Goal: Task Accomplishment & Management: Use online tool/utility

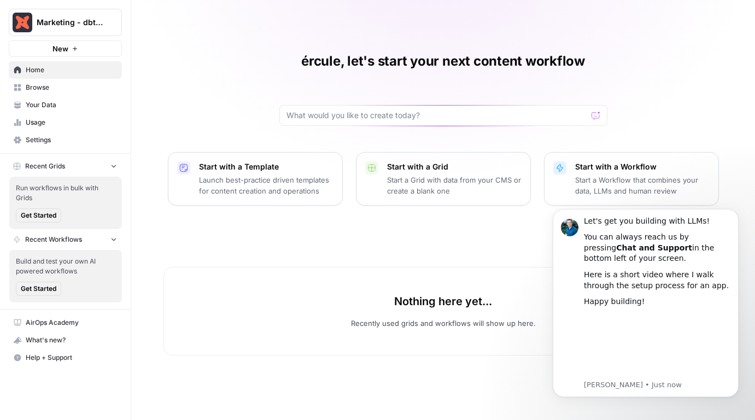
click at [219, 170] on p "Start with a Template" at bounding box center [266, 166] width 134 height 11
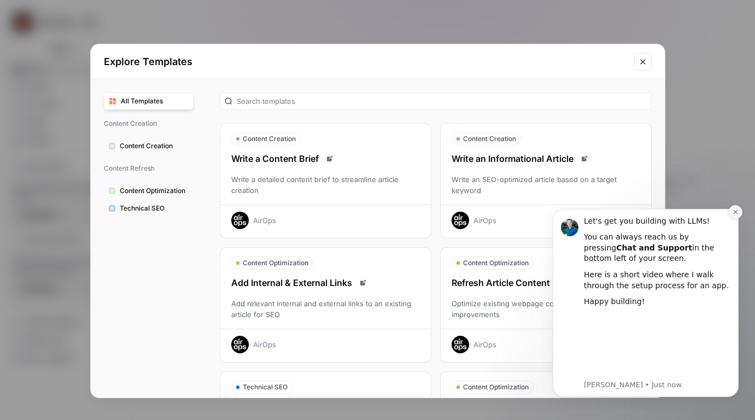
click at [734, 211] on icon "Dismiss notification" at bounding box center [735, 212] width 6 height 6
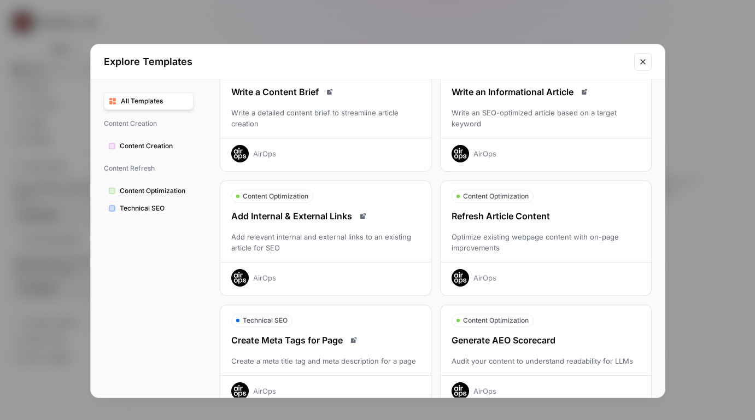
scroll to position [95, 0]
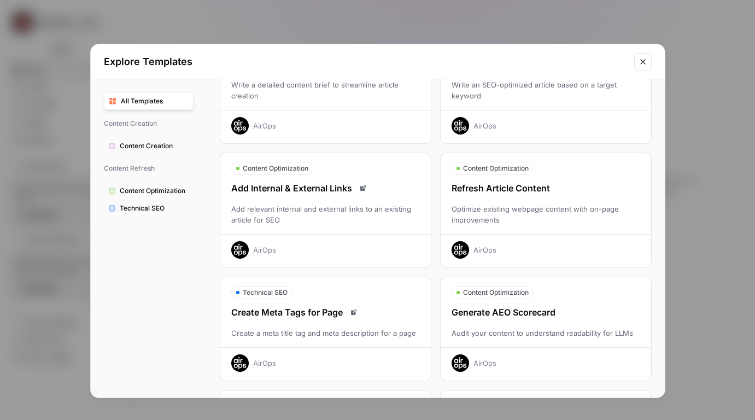
click at [484, 218] on div "Optimize existing webpage content with on-page improvements" at bounding box center [545, 214] width 210 height 22
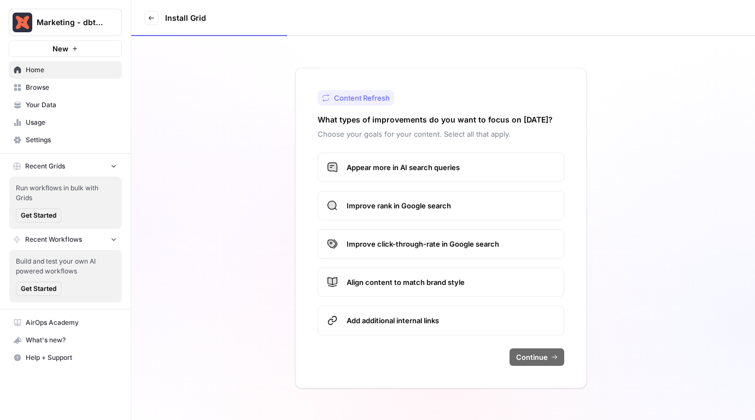
click at [432, 168] on span "Appear more in AI search queries" at bounding box center [450, 167] width 208 height 11
click at [423, 168] on span "Appear more in AI search queries" at bounding box center [450, 167] width 208 height 11
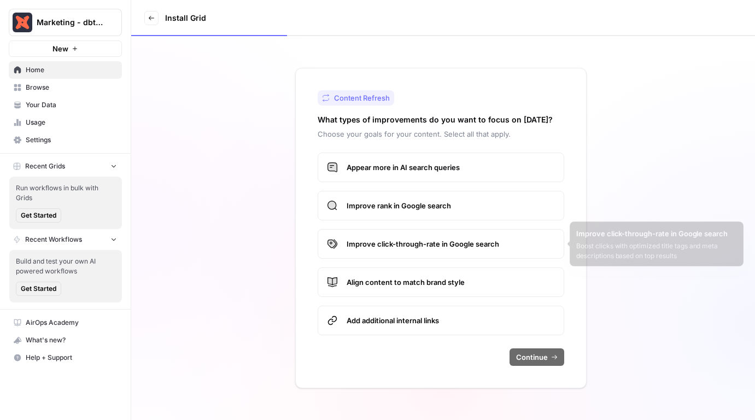
click at [397, 158] on label "Appear more in AI search queries" at bounding box center [440, 167] width 246 height 30
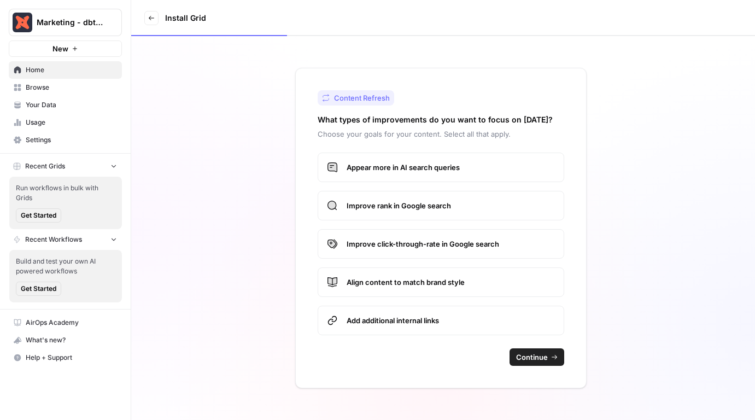
click at [546, 364] on button "Continue" at bounding box center [536, 356] width 55 height 17
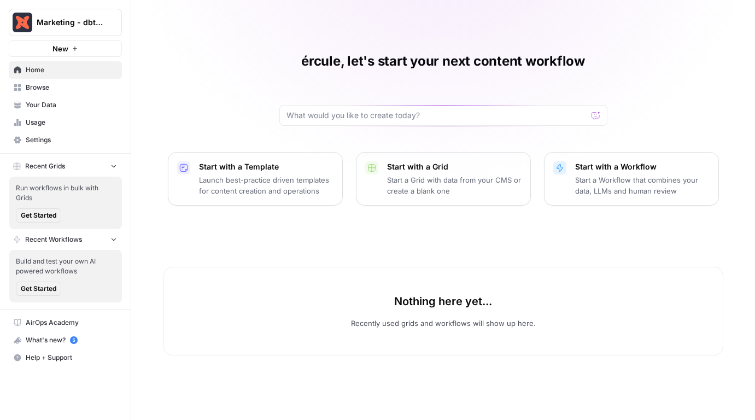
click at [73, 52] on button "New" at bounding box center [65, 48] width 113 height 16
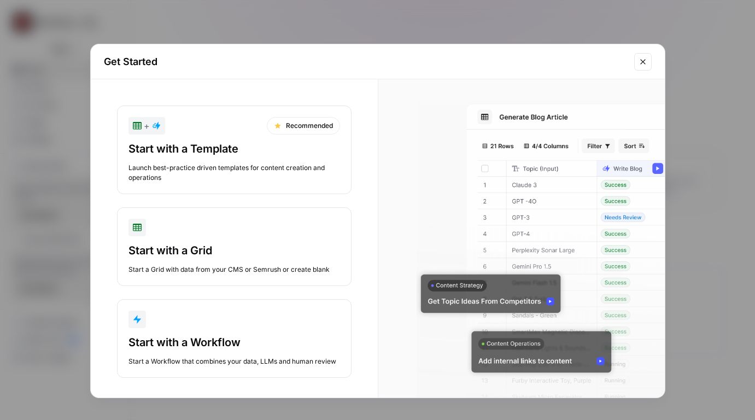
click at [264, 148] on div "Start with a Template" at bounding box center [233, 148] width 211 height 15
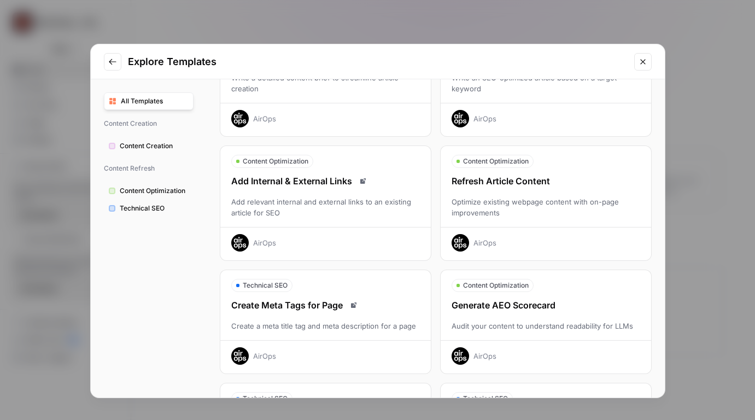
scroll to position [107, 0]
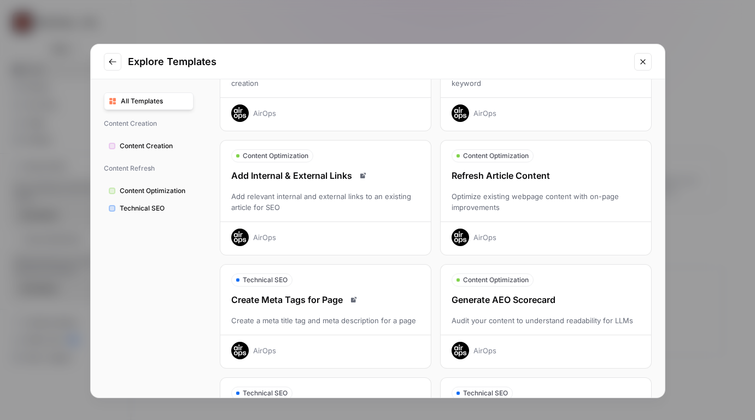
click at [451, 203] on div "Optimize existing webpage content with on-page improvements" at bounding box center [545, 202] width 210 height 22
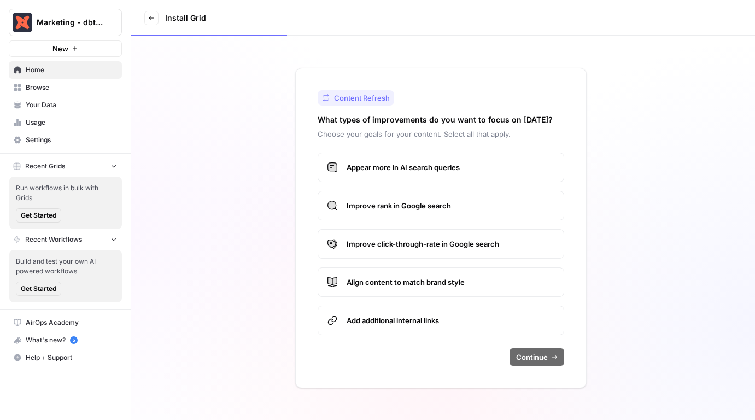
click at [413, 164] on span "Appear more in AI search queries" at bounding box center [450, 167] width 208 height 11
click at [532, 356] on span "Continue" at bounding box center [532, 356] width 32 height 11
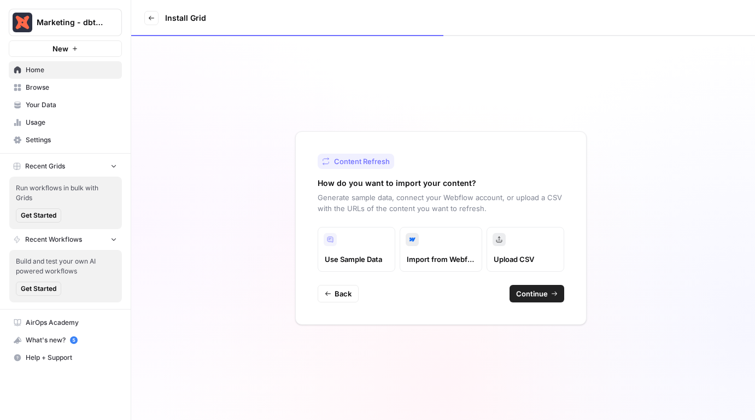
click at [71, 26] on span "Marketing - dbt Labs" at bounding box center [70, 22] width 66 height 11
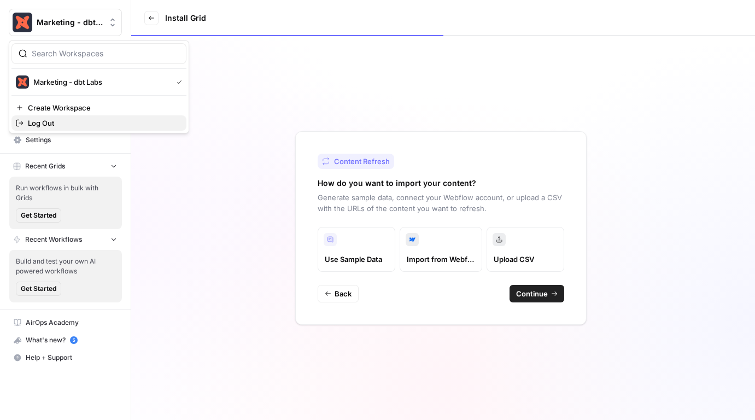
click at [57, 122] on span "Log Out" at bounding box center [103, 122] width 150 height 11
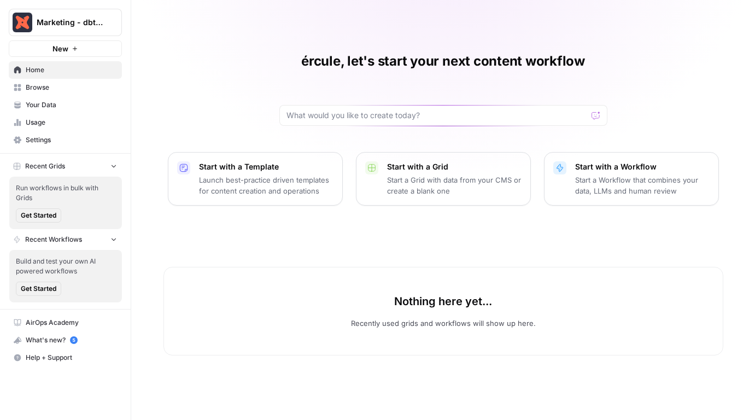
click at [45, 214] on span "Get Started" at bounding box center [39, 215] width 36 height 10
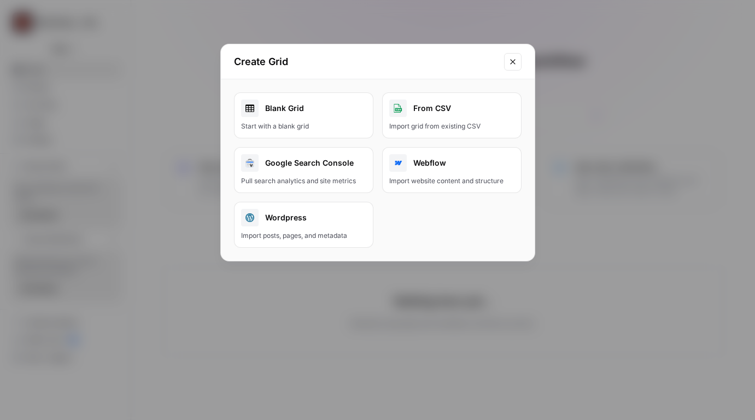
click at [299, 117] on link "Blank Grid Start with a blank grid" at bounding box center [303, 115] width 139 height 46
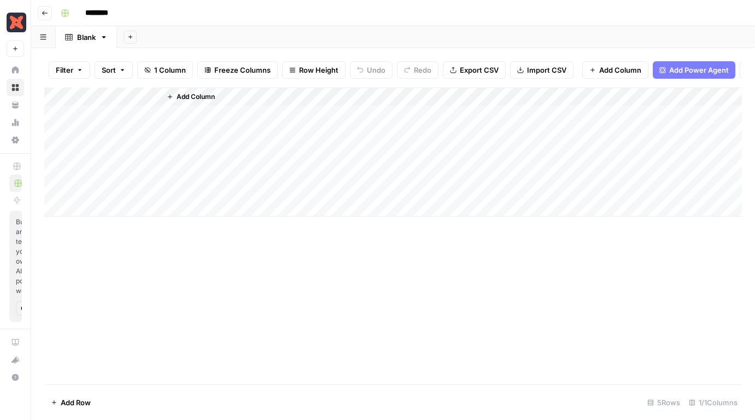
click at [682, 73] on span "Add Power Agent" at bounding box center [699, 69] width 60 height 11
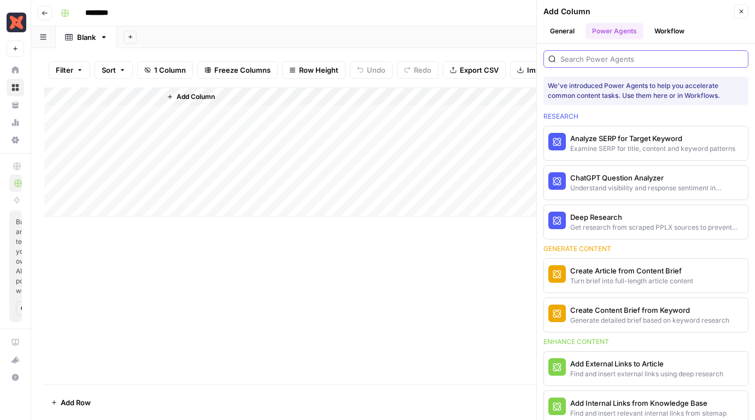
click at [602, 59] on input "search" at bounding box center [651, 59] width 183 height 11
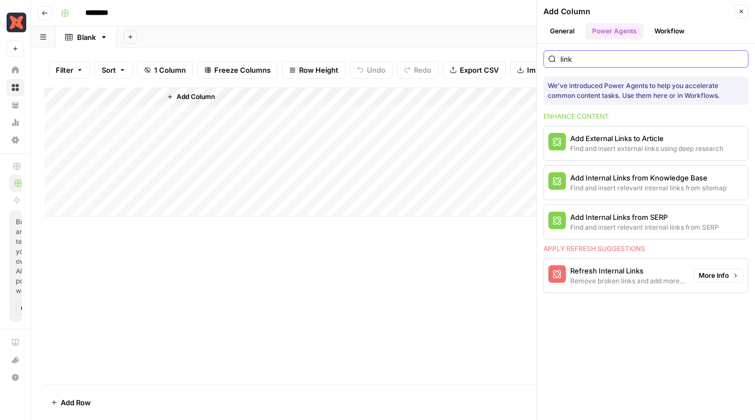
type input "link"
drag, startPoint x: 617, startPoint y: 274, endPoint x: 539, endPoint y: 256, distance: 79.5
click at [539, 256] on div "link We've introduced Power Agents to help you accelerate common content tasks.…" at bounding box center [646, 172] width 218 height 256
click at [563, 269] on div "button" at bounding box center [556, 273] width 17 height 17
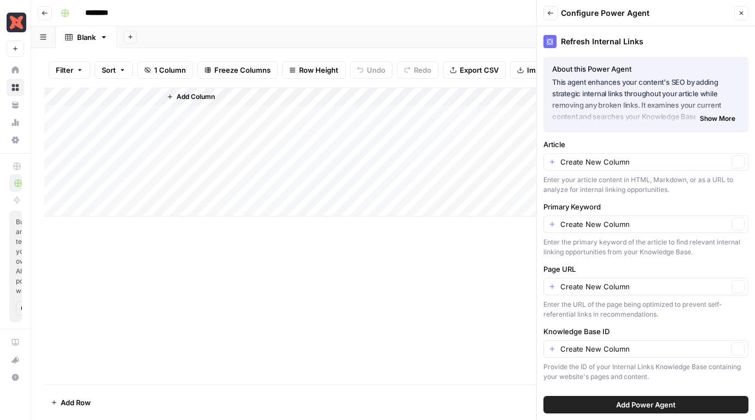
type input "dbt Labs"
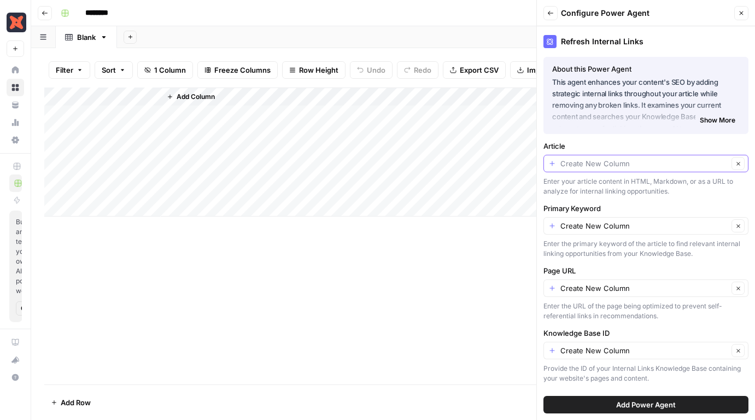
click at [609, 166] on input "Article" at bounding box center [644, 163] width 168 height 11
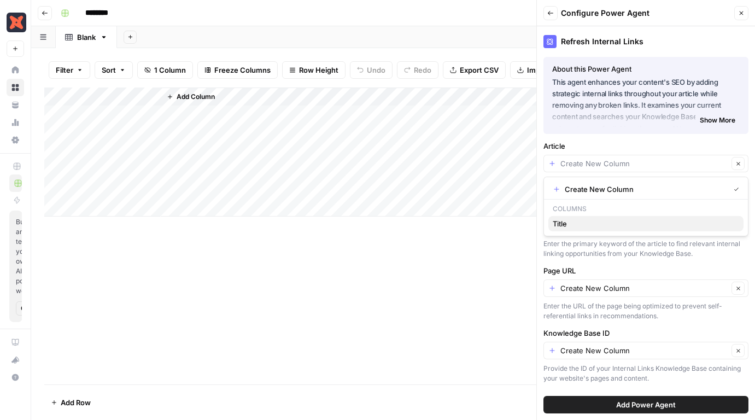
click at [582, 224] on span "Title" at bounding box center [643, 223] width 182 height 11
type input "Title"
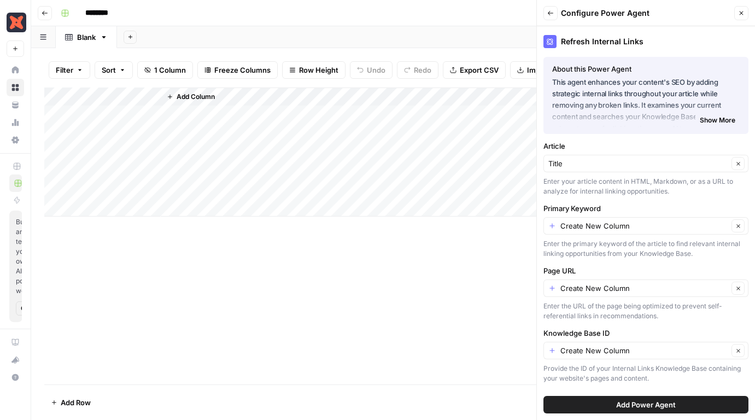
click at [591, 232] on div "Create New Column Clear" at bounding box center [645, 225] width 205 height 17
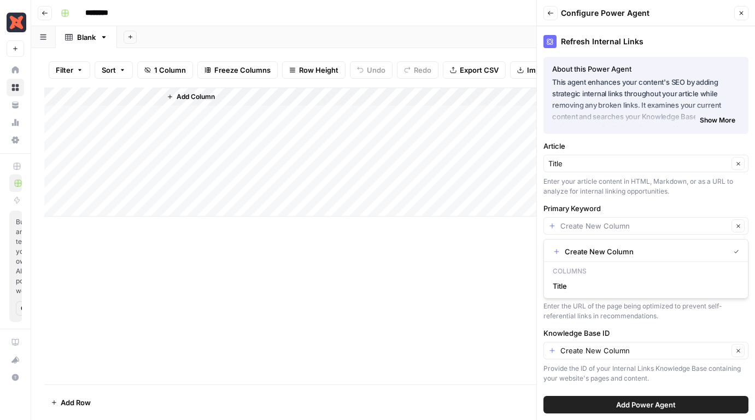
click at [591, 232] on div "Clear" at bounding box center [645, 225] width 205 height 17
click at [565, 282] on span "Title" at bounding box center [643, 285] width 182 height 11
type input "Title"
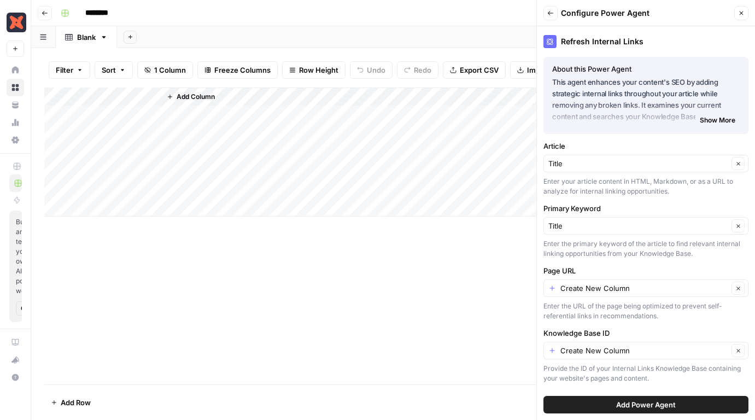
click at [590, 403] on button "Add Power Agent" at bounding box center [645, 404] width 205 height 17
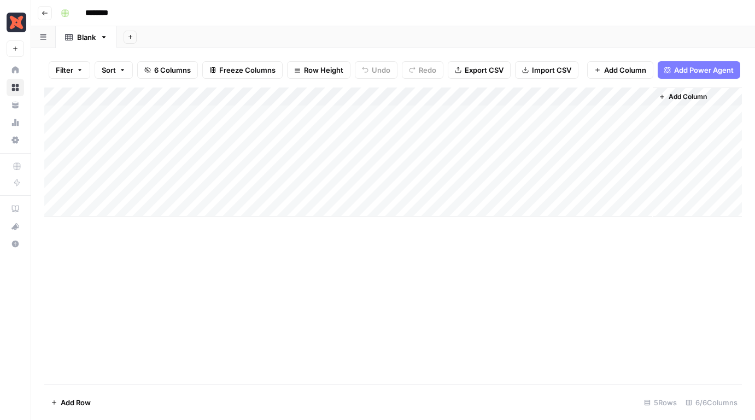
click at [626, 75] on span "Add Column" at bounding box center [625, 69] width 42 height 11
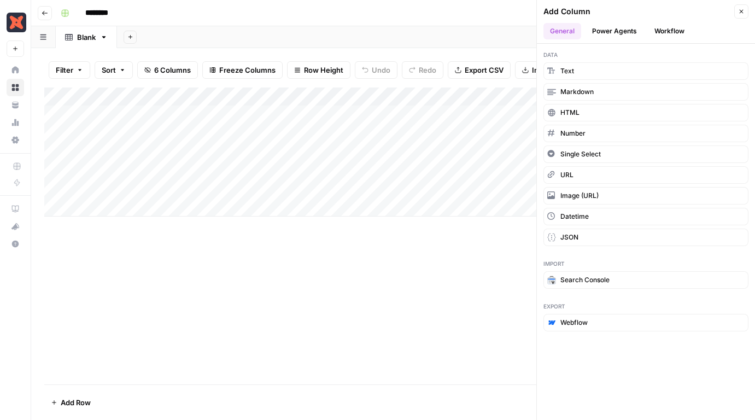
click at [660, 31] on button "Workflow" at bounding box center [668, 31] width 43 height 16
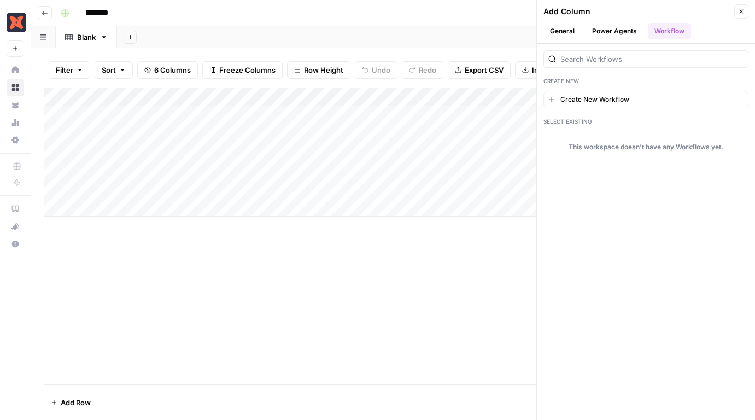
click at [558, 27] on button "General" at bounding box center [562, 31] width 38 height 16
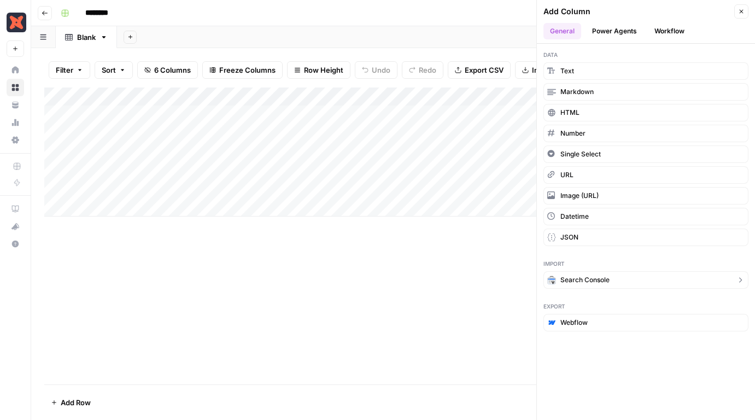
click at [561, 282] on span "Search Console" at bounding box center [584, 280] width 49 height 10
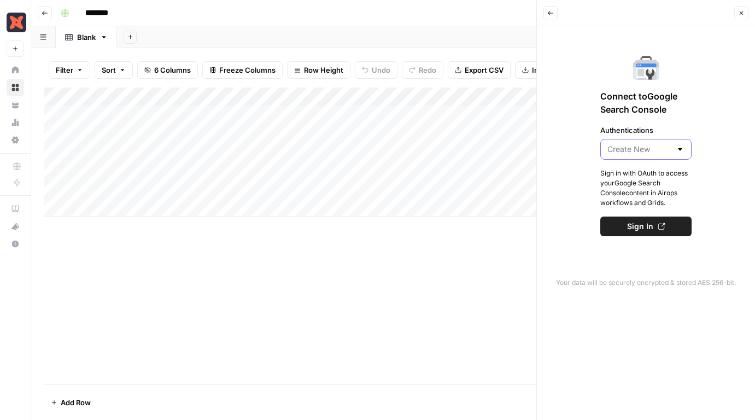
click at [644, 145] on input "Authentications" at bounding box center [639, 149] width 64 height 11
type input "Create New"
click at [583, 89] on div "Connect to Google Search Console Authentications Create New Sign in with OAuth …" at bounding box center [645, 145] width 205 height 225
click at [554, 9] on button "Back" at bounding box center [550, 13] width 14 height 14
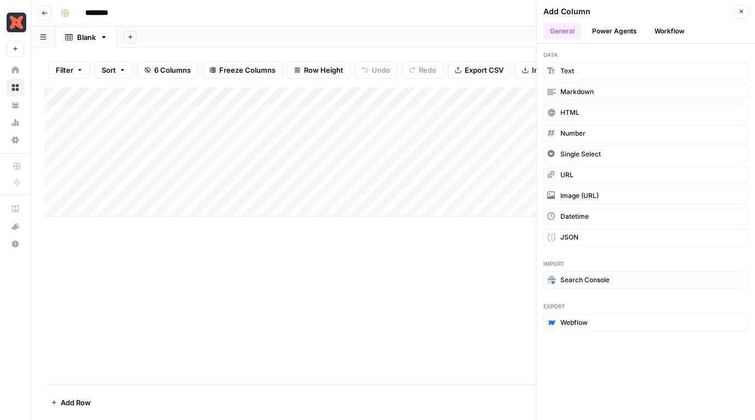
click at [664, 30] on button "Workflow" at bounding box center [668, 31] width 43 height 16
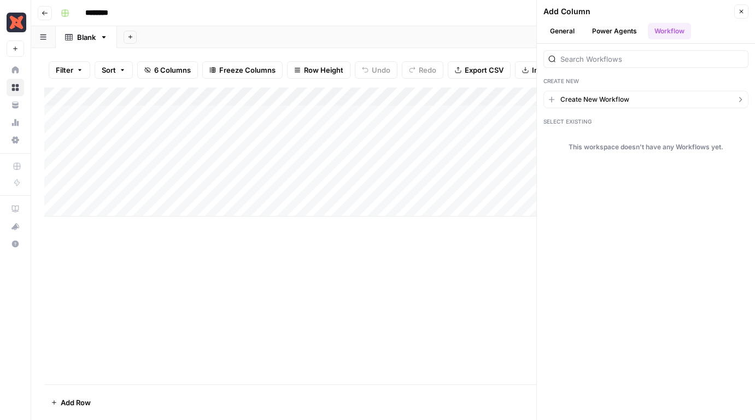
click at [597, 98] on span "Create New Workflow" at bounding box center [594, 100] width 69 height 10
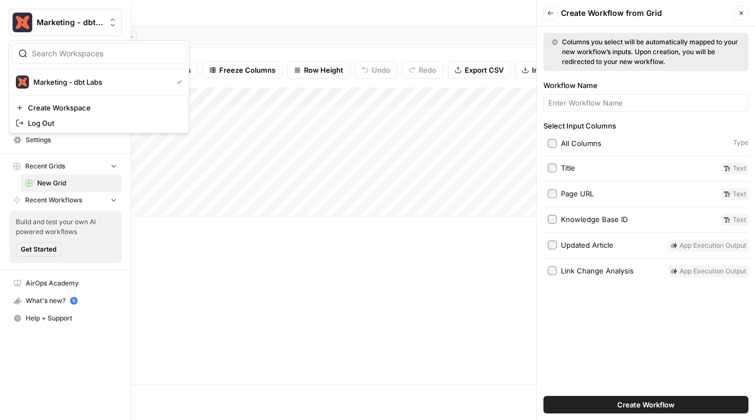
click at [16, 14] on img "Workspace: Marketing - dbt Labs" at bounding box center [23, 23] width 20 height 20
click at [50, 85] on span "Marketing - dbt Labs" at bounding box center [100, 81] width 134 height 11
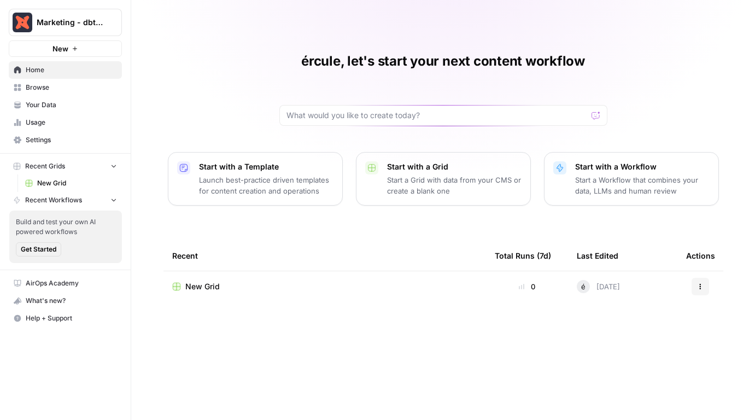
click at [56, 198] on span "Recent Workflows" at bounding box center [53, 200] width 57 height 10
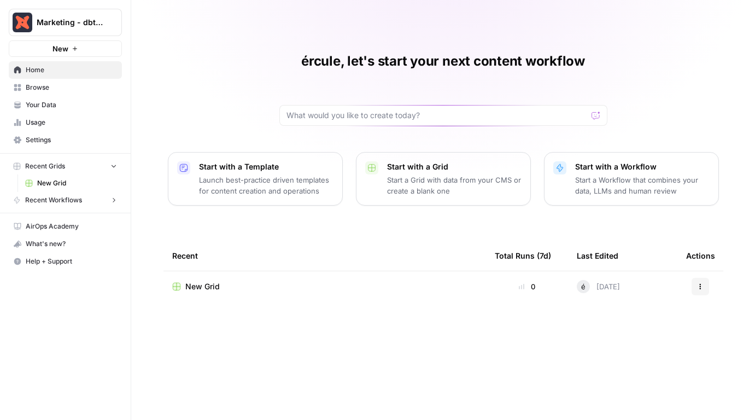
click at [57, 203] on span "Recent Workflows" at bounding box center [53, 200] width 57 height 10
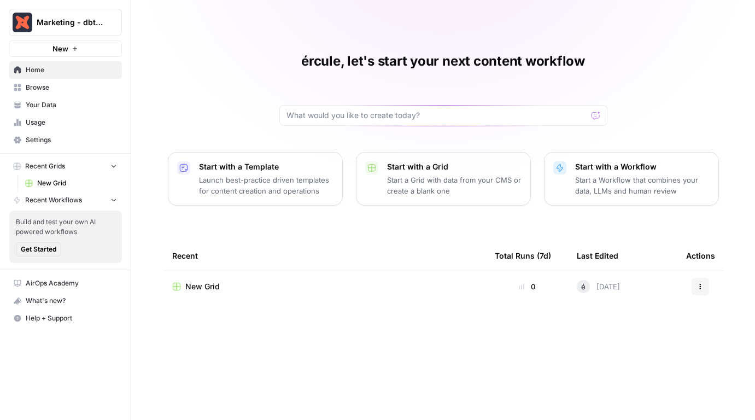
click at [574, 178] on button "Start with a Workflow Start a Workflow that combines your data, LLMs and human …" at bounding box center [631, 179] width 175 height 54
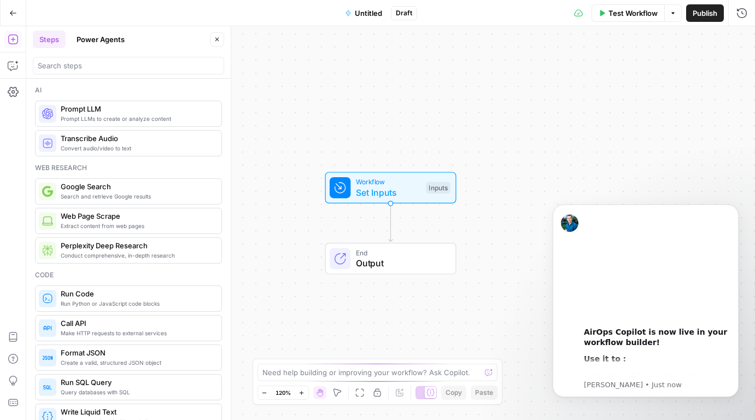
click at [113, 58] on div at bounding box center [128, 65] width 191 height 17
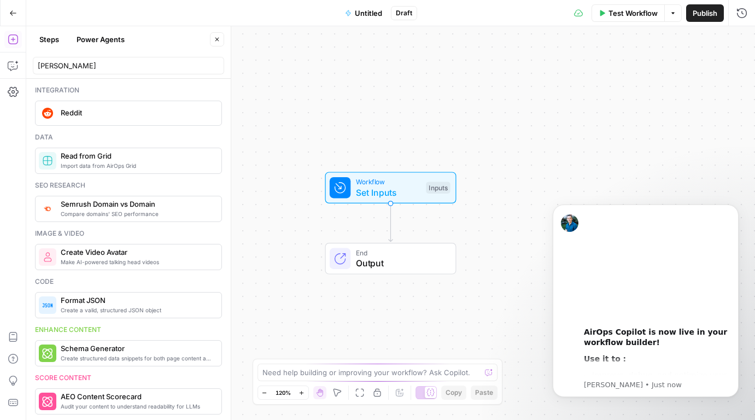
click at [83, 117] on span "Reddit" at bounding box center [137, 112] width 152 height 11
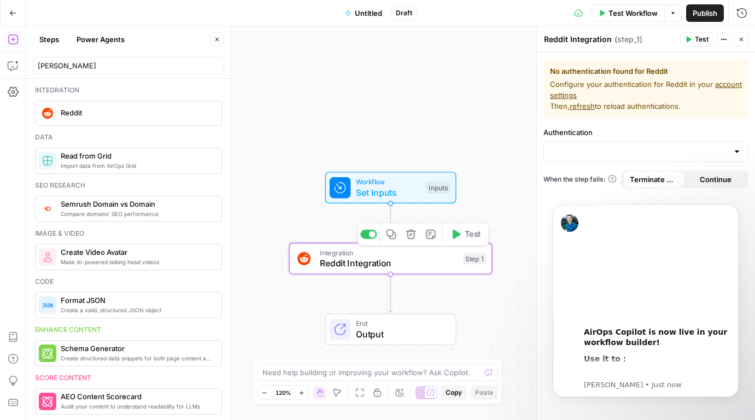
click at [407, 262] on span "Reddit Integration" at bounding box center [389, 262] width 138 height 13
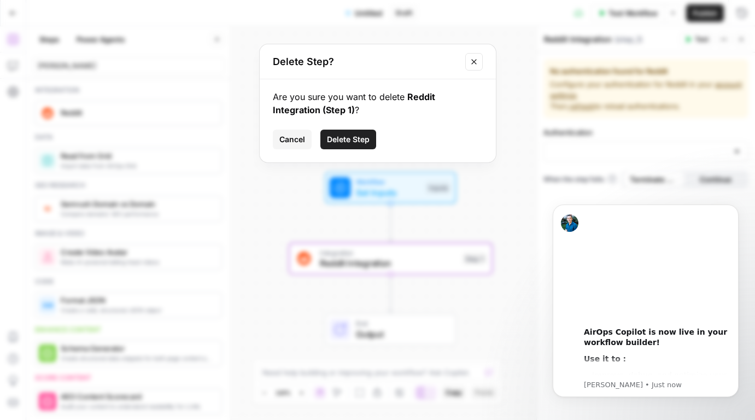
click at [351, 139] on span "Delete Step" at bounding box center [348, 139] width 43 height 11
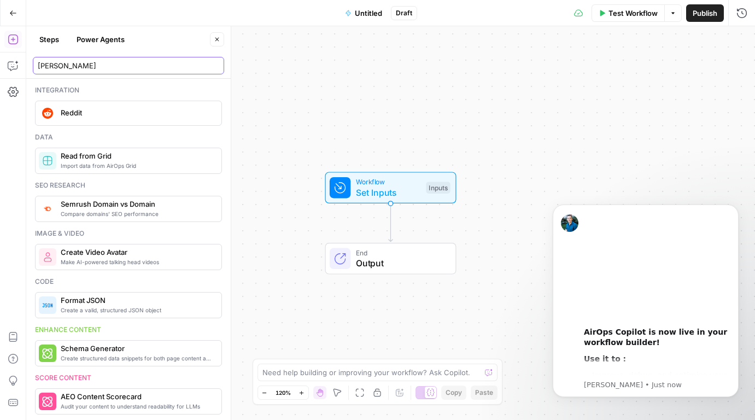
click at [85, 68] on input "[PERSON_NAME]" at bounding box center [128, 65] width 181 height 11
type input "c"
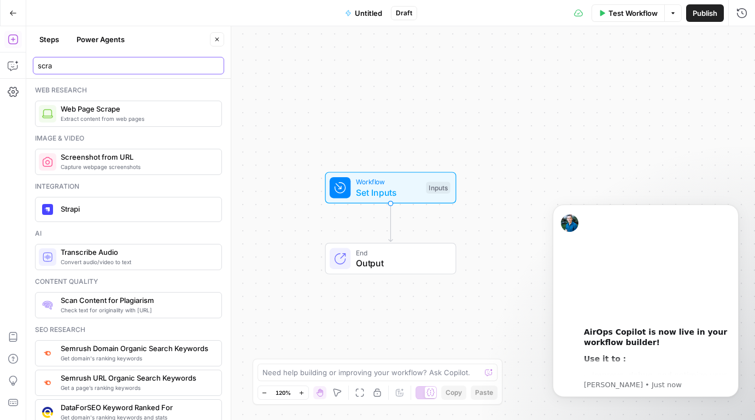
type input "scra"
click at [74, 114] on span "Extract content from web pages" at bounding box center [137, 118] width 152 height 9
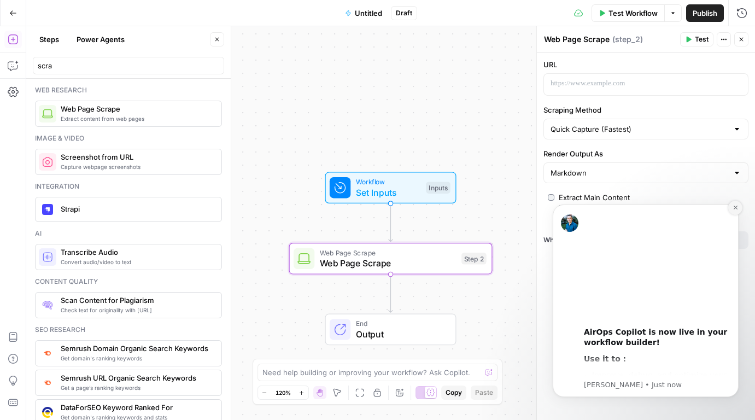
click at [734, 208] on icon "Dismiss notification" at bounding box center [735, 207] width 4 height 4
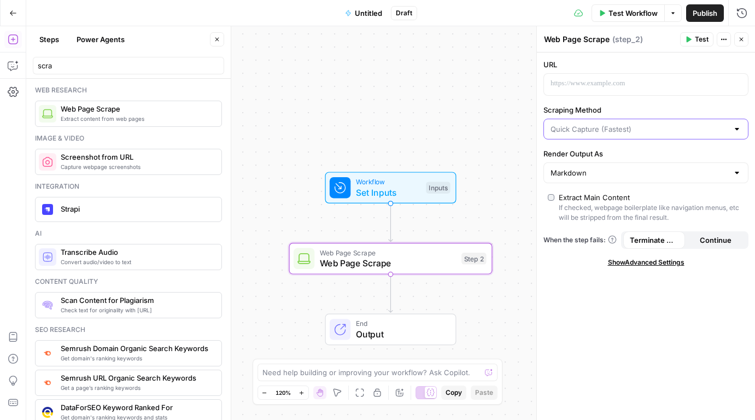
click at [604, 126] on input "Scraping Method" at bounding box center [639, 128] width 178 height 11
type input "Quick Capture (Fastest)"
click at [628, 110] on label "Scraping Method" at bounding box center [645, 109] width 205 height 11
click at [628, 123] on input "Quick Capture (Fastest)" at bounding box center [639, 128] width 178 height 11
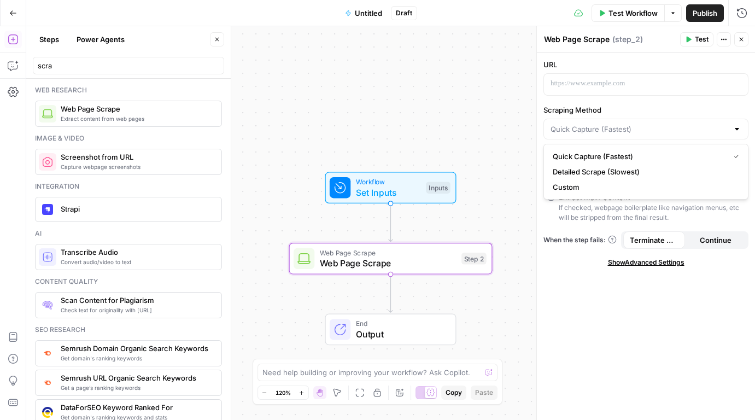
type input "Quick Capture (Fastest)"
click at [630, 110] on label "Scraping Method" at bounding box center [645, 109] width 205 height 11
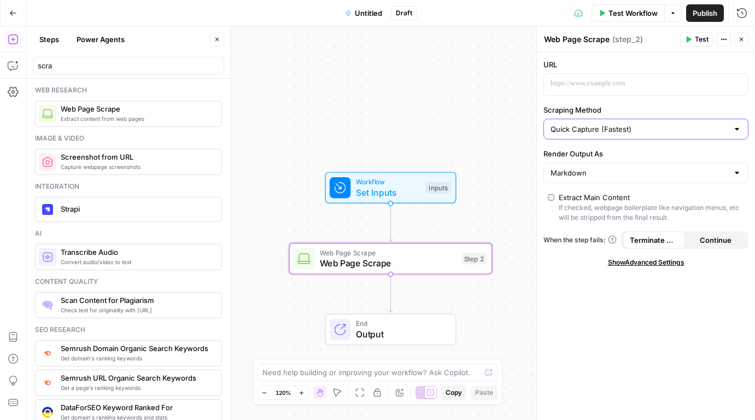
click at [630, 123] on input "Quick Capture (Fastest)" at bounding box center [639, 128] width 178 height 11
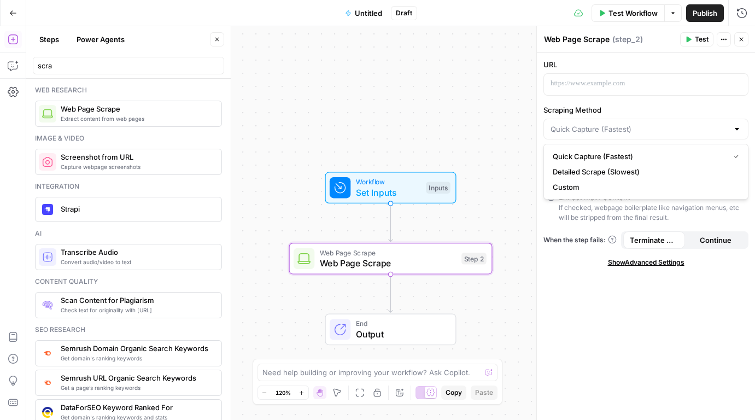
type input "Quick Capture (Fastest)"
click at [592, 352] on div "URL Scraping Method Quick Capture (Fastest) Render Output As Markdown Extract M…" at bounding box center [646, 235] width 218 height 367
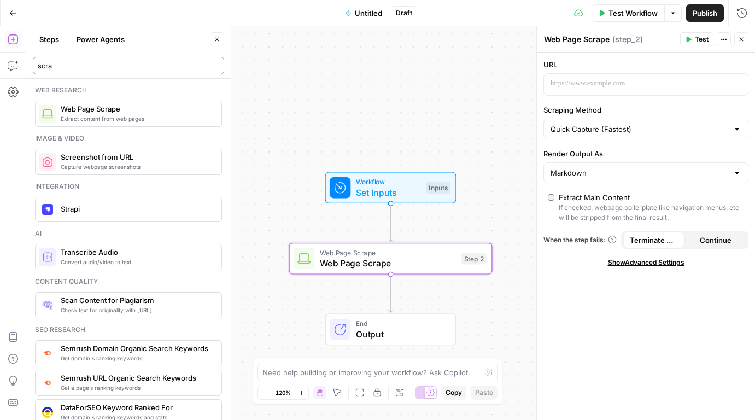
click at [127, 68] on input "scra" at bounding box center [128, 65] width 181 height 11
drag, startPoint x: 75, startPoint y: 71, endPoint x: 19, endPoint y: 63, distance: 56.3
click at [20, 66] on body "Marketing - dbt Labs New Home Browse Your Data Usage Settings Recent Grids New …" at bounding box center [377, 210] width 755 height 420
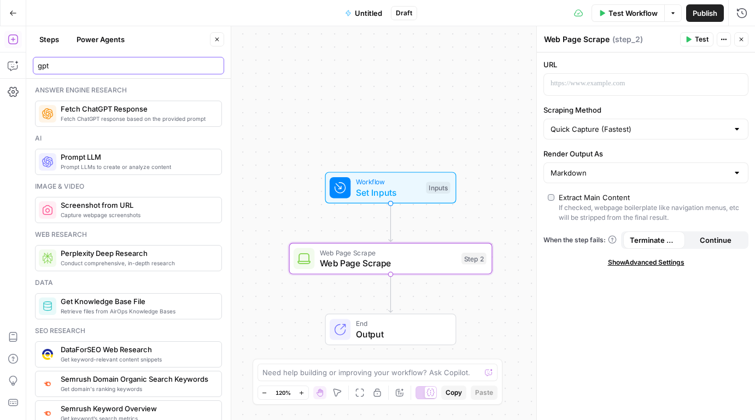
type input "gpt"
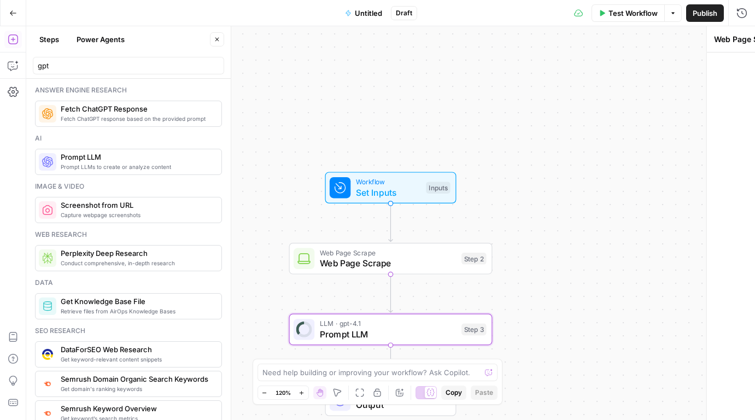
type textarea "Prompt LLM"
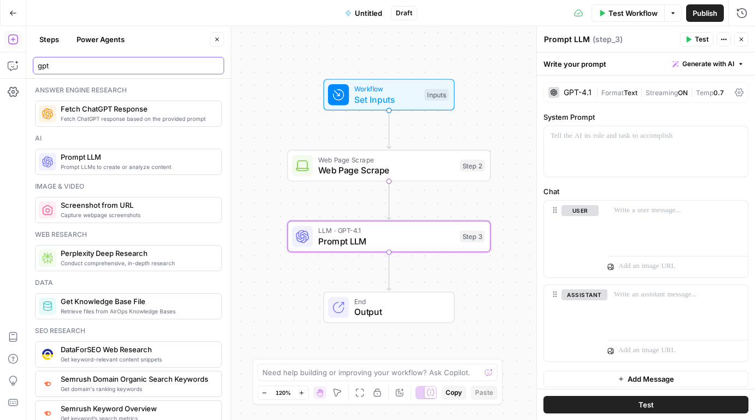
click at [113, 60] on input "gpt" at bounding box center [128, 65] width 181 height 11
drag, startPoint x: 62, startPoint y: 64, endPoint x: 13, endPoint y: 56, distance: 49.8
click at [14, 58] on body "Marketing - dbt Labs New Home Browse Your Data Usage Settings Recent Grids New …" at bounding box center [377, 210] width 755 height 420
type input "g"
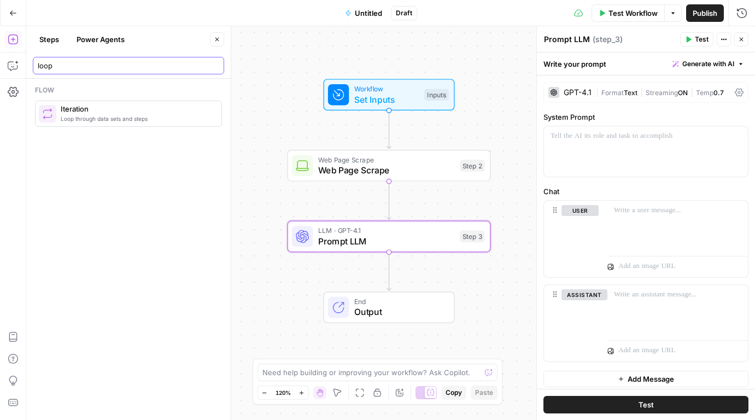
type input "loop"
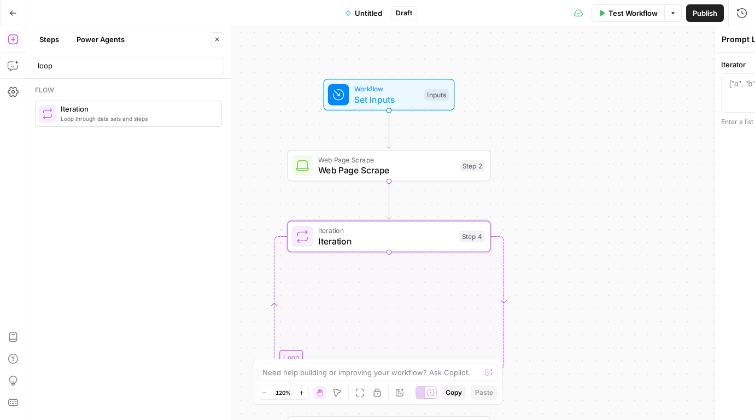
type textarea "Iteration"
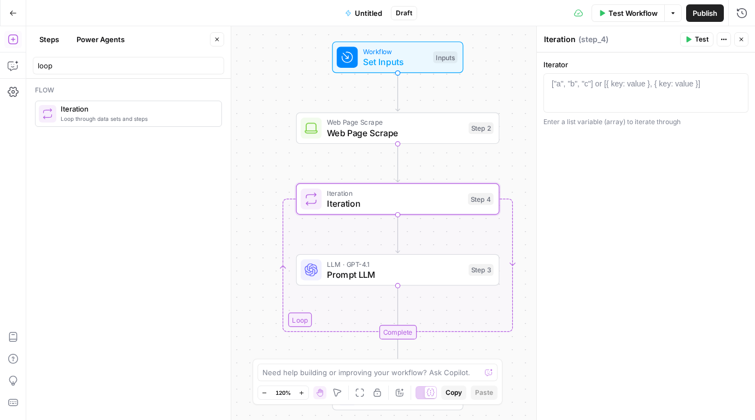
drag, startPoint x: 364, startPoint y: 341, endPoint x: 5, endPoint y: 137, distance: 412.6
